Goal: Find specific page/section: Find specific page/section

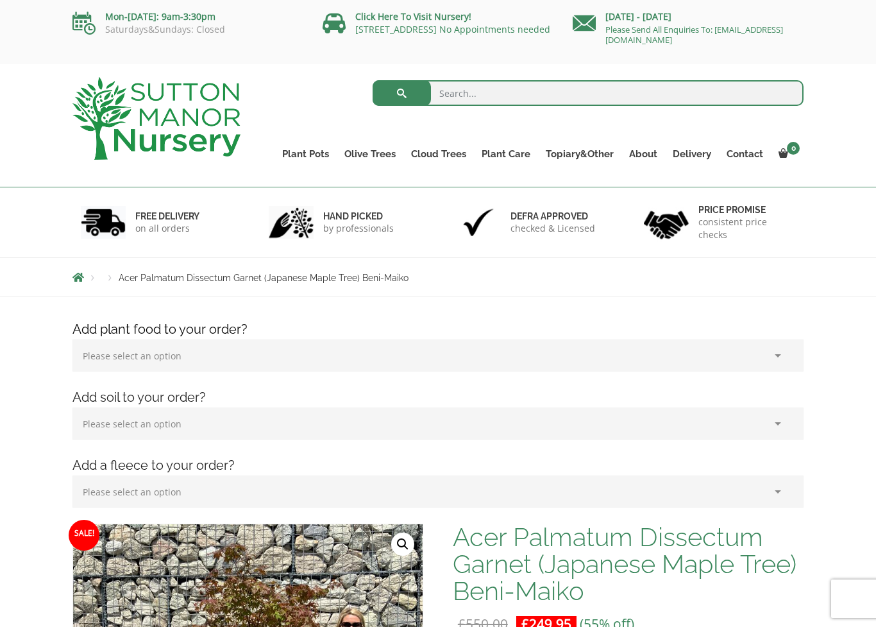
click at [489, 85] on input "search" at bounding box center [589, 93] width 432 height 26
type input "Japanese Acer"
click at [401, 93] on button "submit" at bounding box center [402, 93] width 58 height 26
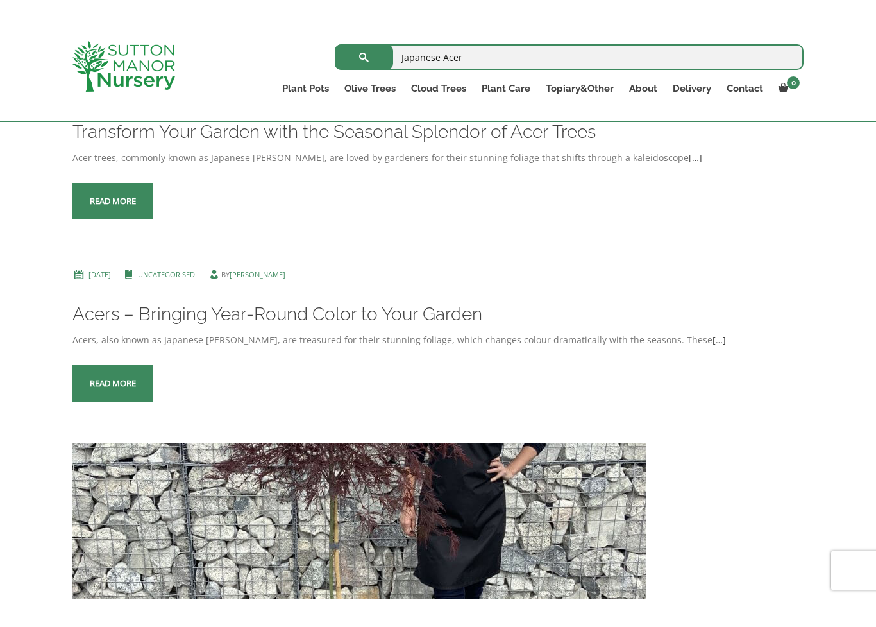
scroll to position [2521, 0]
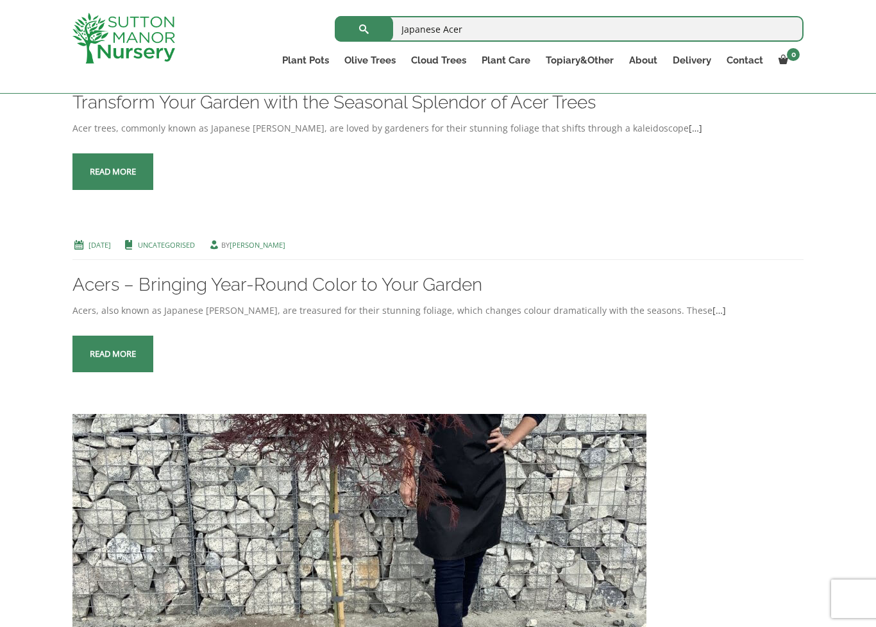
click at [113, 172] on span at bounding box center [113, 172] width 0 height 0
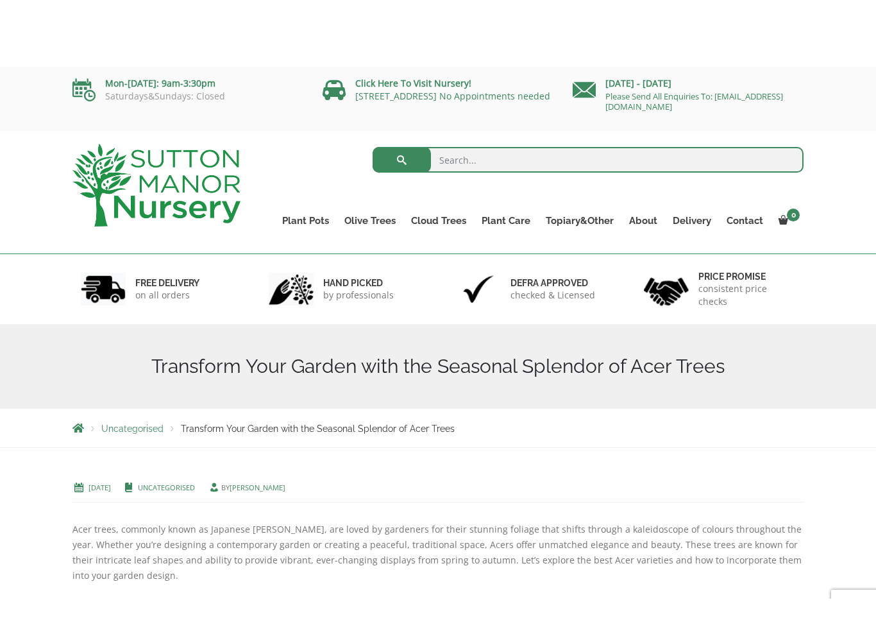
scroll to position [4, 0]
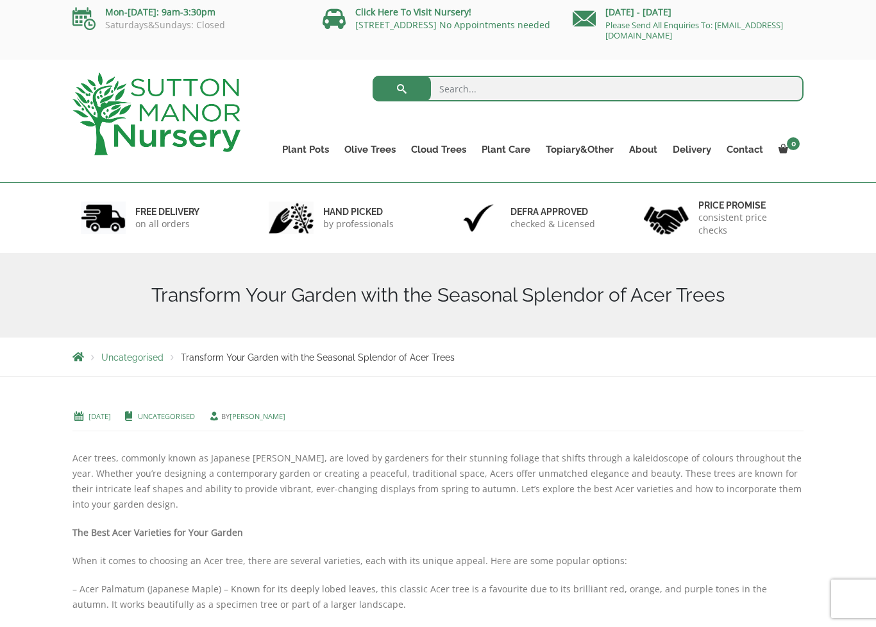
click at [752, 149] on link "Contact" at bounding box center [745, 149] width 52 height 18
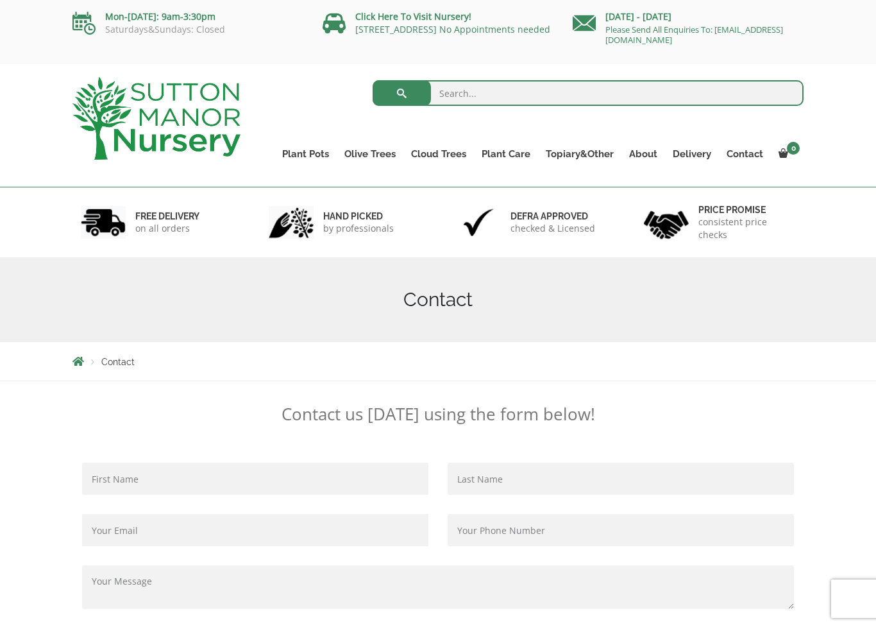
click at [448, 22] on link "Click Here To Visit Nursery!" at bounding box center [413, 16] width 116 height 12
